Goal: Information Seeking & Learning: Learn about a topic

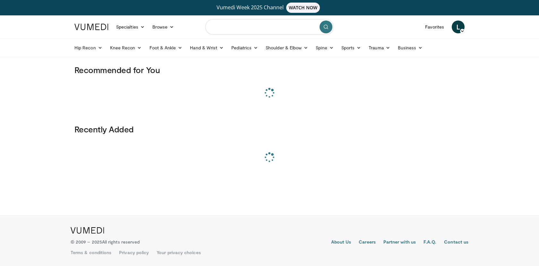
click at [248, 26] on input "Search topics, interventions" at bounding box center [269, 26] width 128 height 15
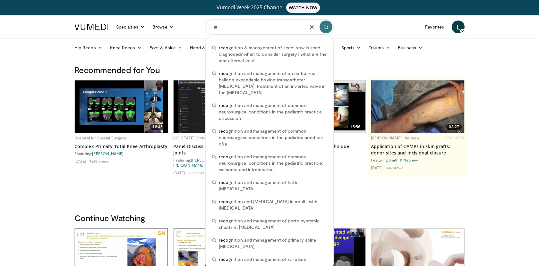
type input "*"
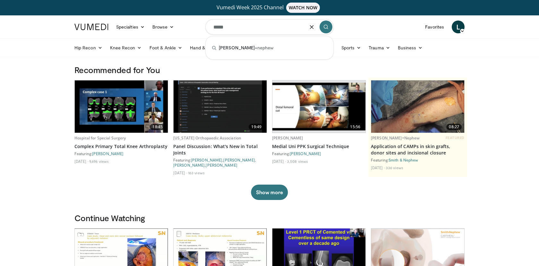
type input "*****"
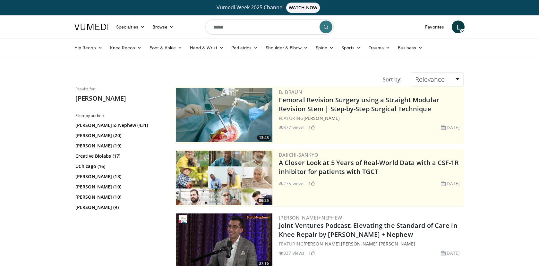
click at [300, 216] on link "[PERSON_NAME]+Nephew" at bounding box center [310, 218] width 63 height 6
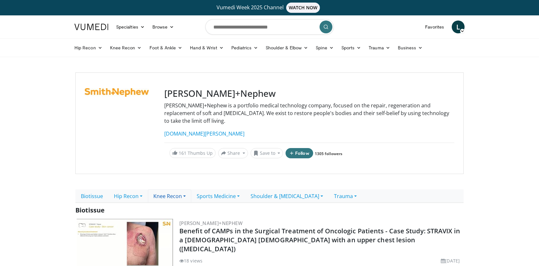
click at [171, 190] on link "Knee Recon" at bounding box center [169, 196] width 43 height 13
click at [134, 190] on link "Hip Recon" at bounding box center [127, 196] width 39 height 13
click at [134, 216] on link "Revision Hip" at bounding box center [134, 221] width 51 height 10
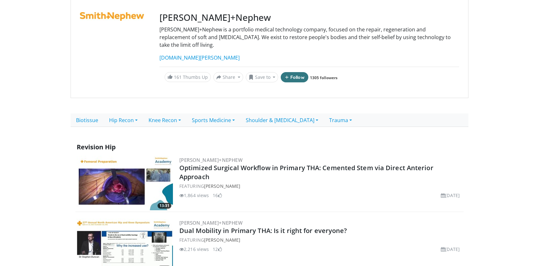
scroll to position [73, 0]
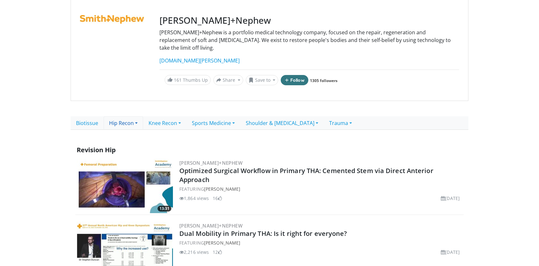
click at [124, 116] on link "Hip Recon" at bounding box center [123, 122] width 39 height 13
click at [127, 132] on link "Primary Hip" at bounding box center [129, 137] width 51 height 10
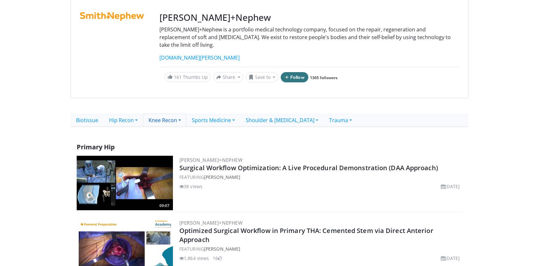
scroll to position [76, 0]
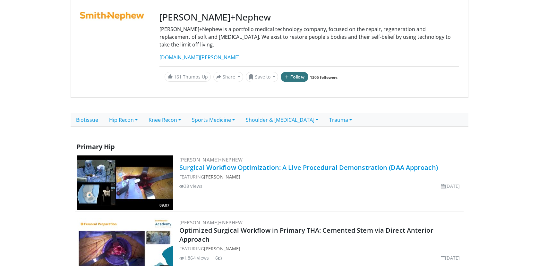
click at [198, 163] on link "Surgical Workflow Optimization: A Live Procedural Demonstration (DAA Approach)" at bounding box center [308, 167] width 258 height 9
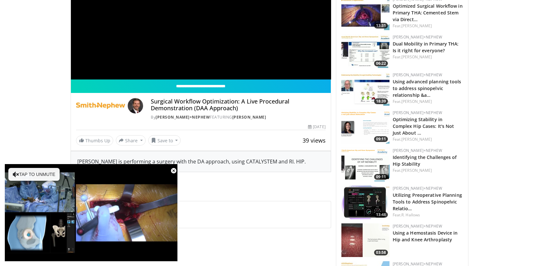
scroll to position [286, 0]
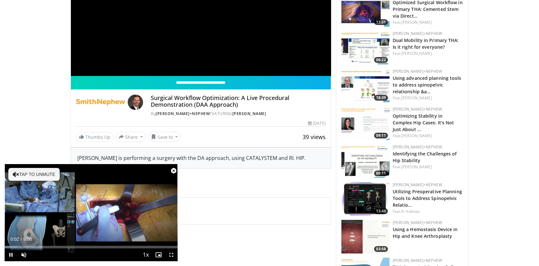
click at [176, 171] on span "Video Player" at bounding box center [173, 171] width 13 height 13
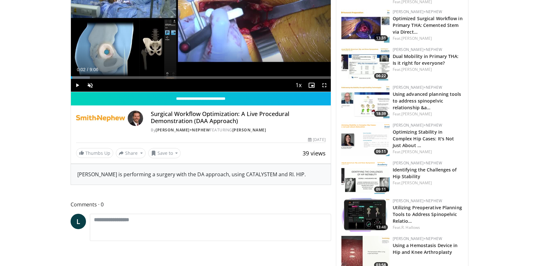
scroll to position [272, 0]
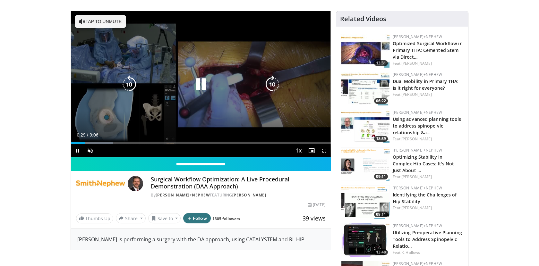
scroll to position [46, 0]
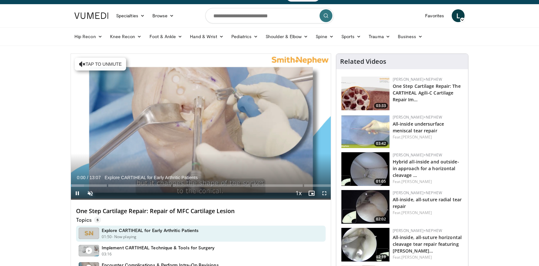
scroll to position [10, 0]
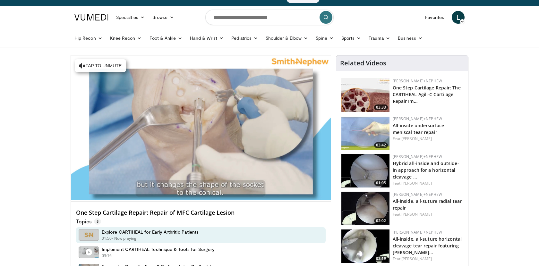
click at [181, 212] on h4 "One Step Cartilage Repair: Repair of MFC Cartilage Lesion" at bounding box center [201, 212] width 250 height 7
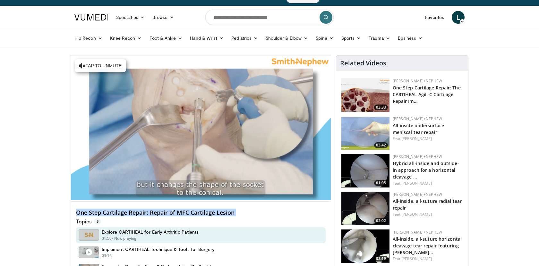
click at [181, 212] on h4 "One Step Cartilage Repair: Repair of MFC Cartilage Lesion" at bounding box center [201, 212] width 250 height 7
copy div "One Step Cartilage Repair: Repair of MFC Cartilage Lesion"
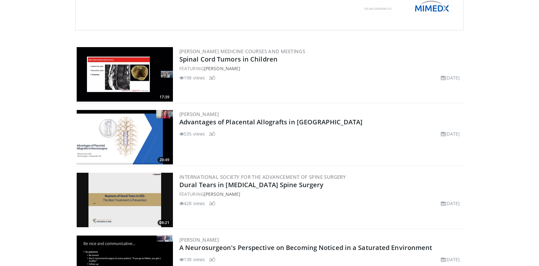
scroll to position [270, 0]
